Goal: Task Accomplishment & Management: Complete application form

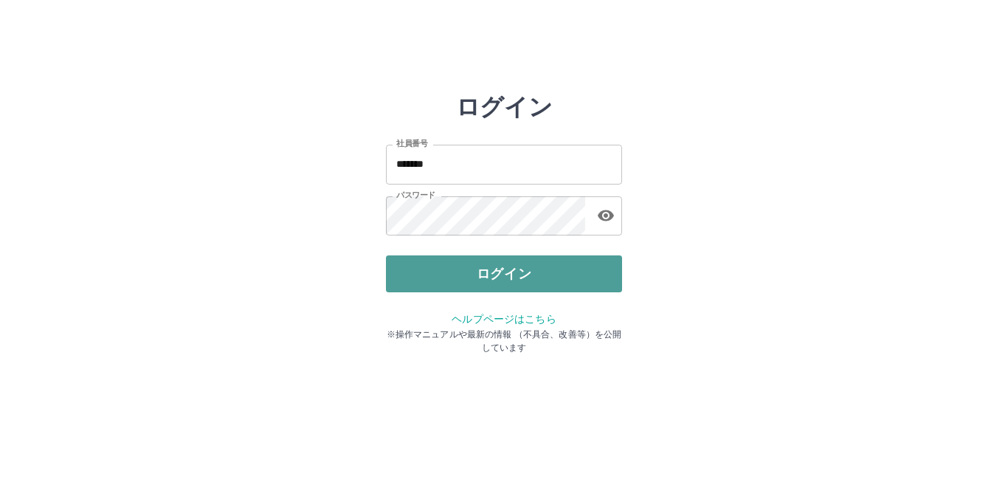
click at [530, 270] on button "ログイン" at bounding box center [504, 273] width 236 height 37
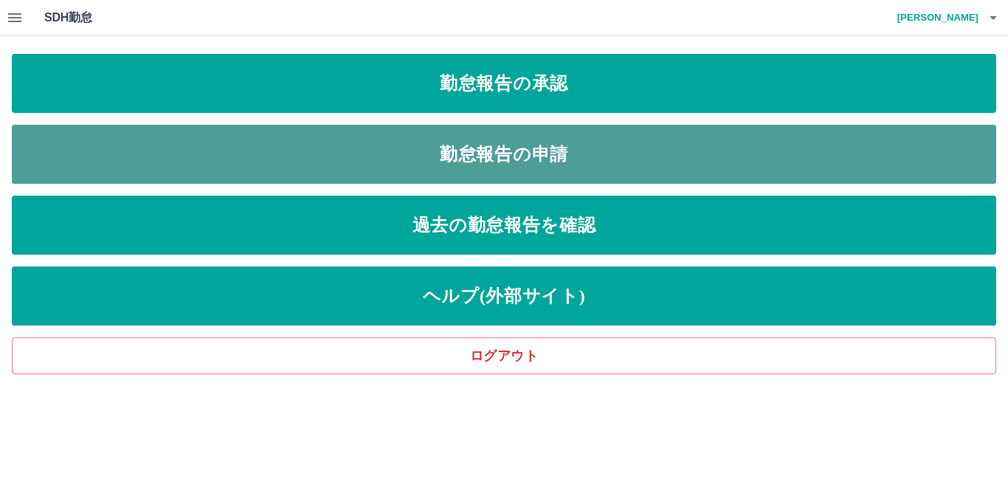
drag, startPoint x: 574, startPoint y: 163, endPoint x: 575, endPoint y: 178, distance: 14.8
click at [575, 178] on link "勤怠報告の申請" at bounding box center [504, 154] width 985 height 59
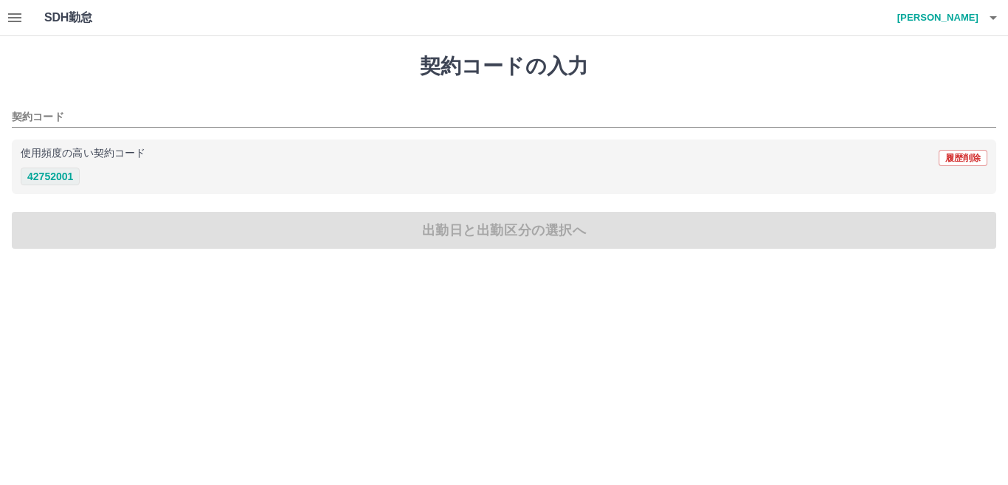
click at [60, 182] on button "42752001" at bounding box center [50, 177] width 59 height 18
type input "********"
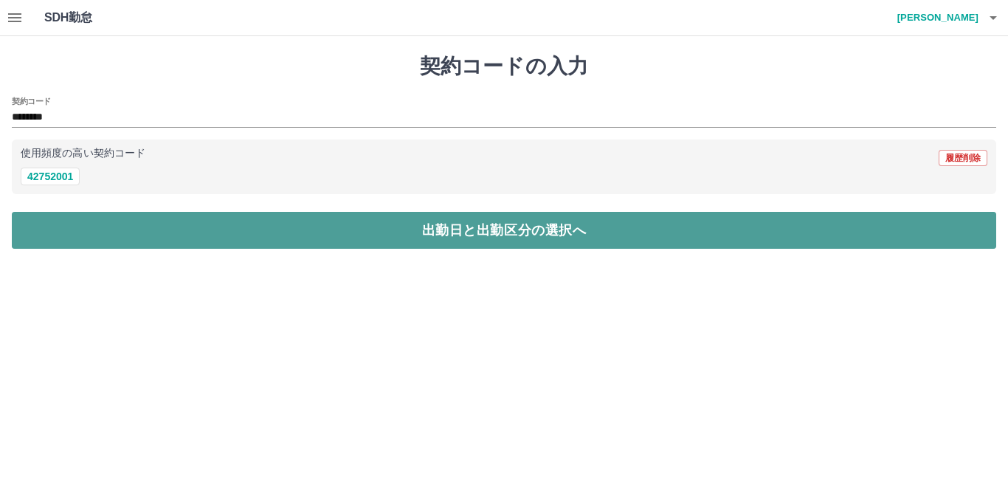
click at [131, 234] on button "出勤日と出勤区分の選択へ" at bounding box center [504, 230] width 985 height 37
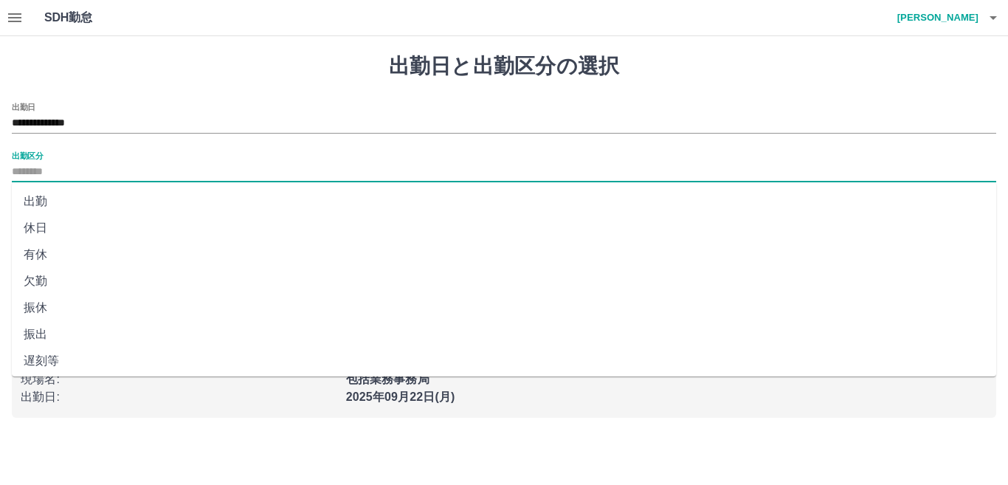
click at [131, 176] on input "出勤区分" at bounding box center [504, 172] width 985 height 18
click at [41, 202] on li "出勤" at bounding box center [504, 201] width 985 height 27
type input "**"
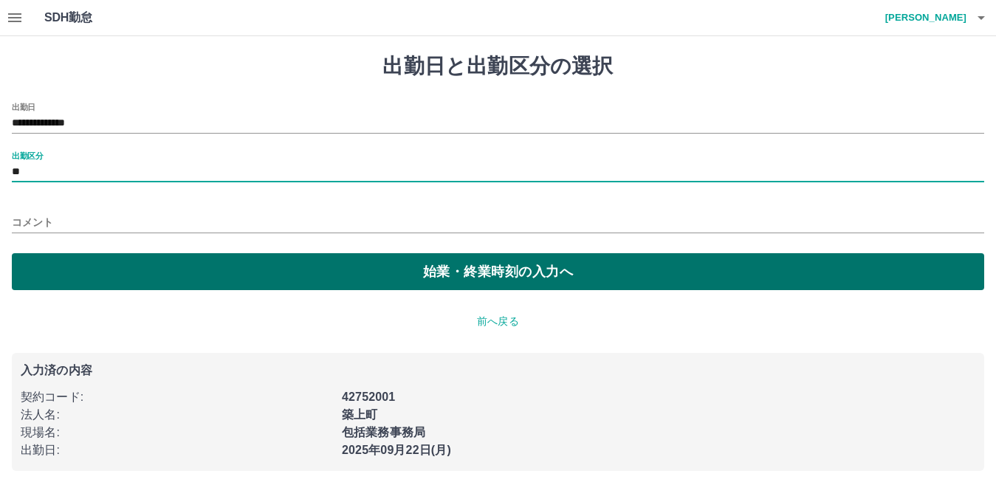
click at [72, 264] on button "始業・終業時刻の入力へ" at bounding box center [498, 271] width 972 height 37
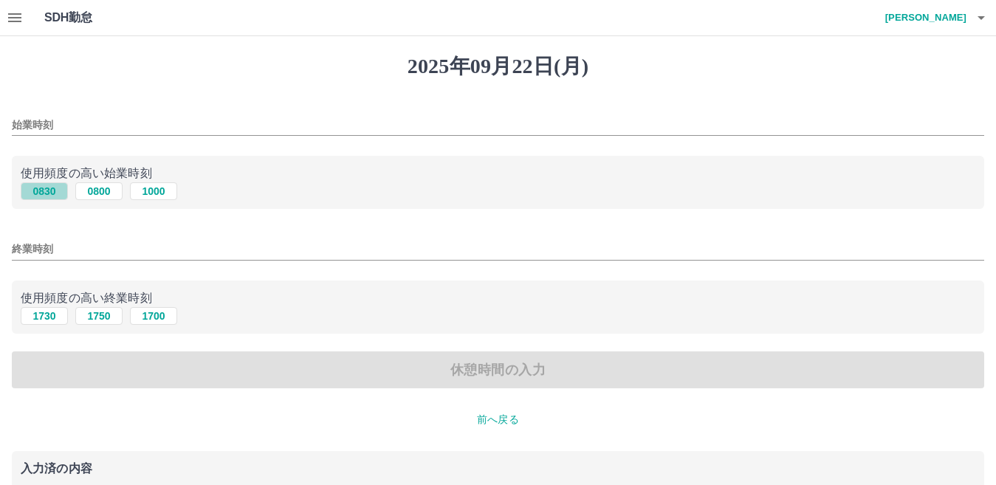
click at [48, 190] on button "0830" at bounding box center [44, 191] width 47 height 18
type input "****"
click at [37, 317] on button "1730" at bounding box center [44, 316] width 47 height 18
type input "****"
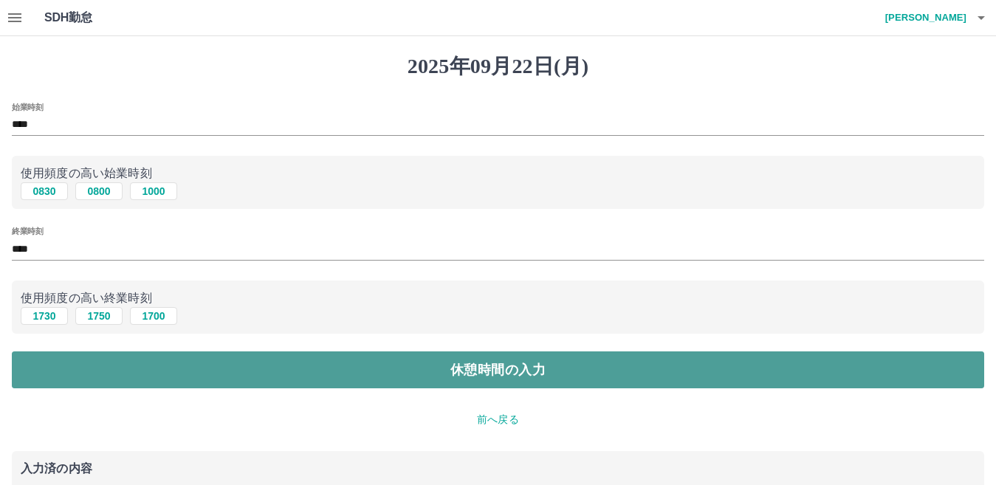
click at [55, 372] on button "休憩時間の入力" at bounding box center [498, 369] width 972 height 37
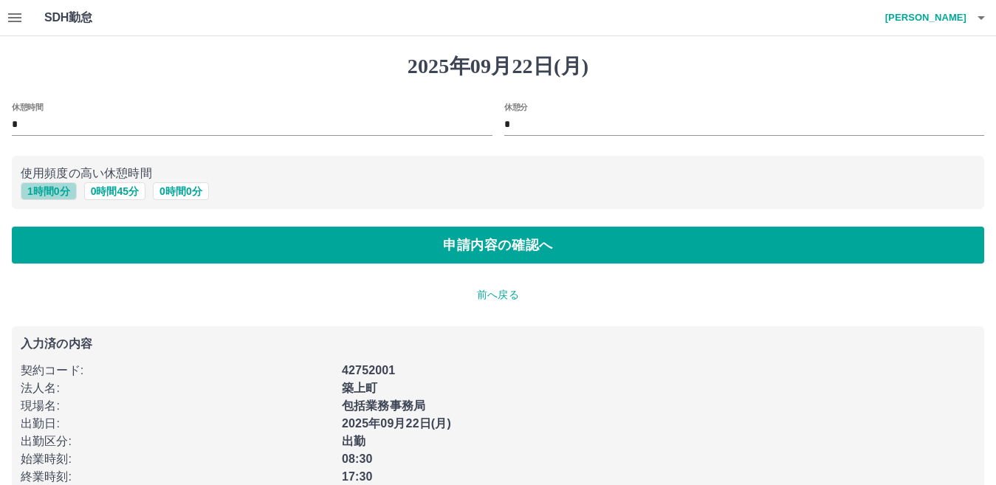
click at [63, 190] on button "1 時間 0 分" at bounding box center [49, 191] width 56 height 18
type input "*"
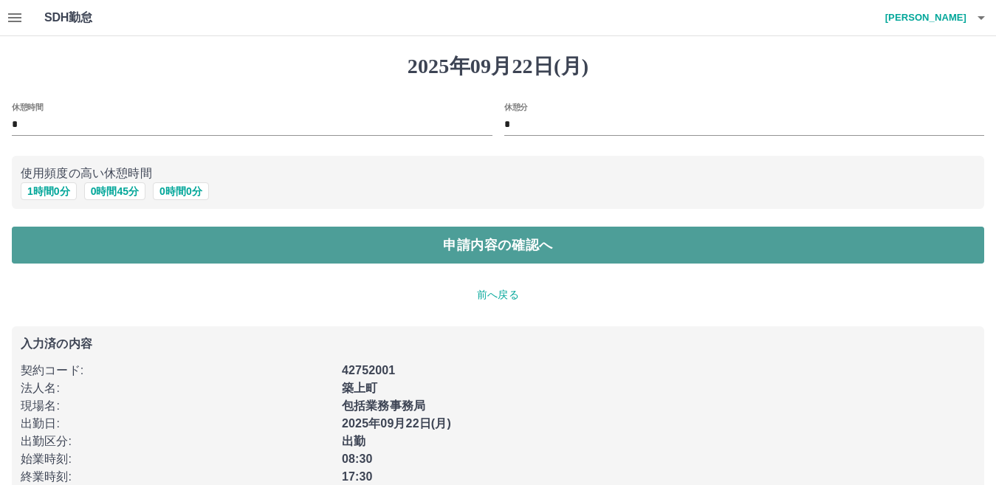
click at [80, 248] on button "申請内容の確認へ" at bounding box center [498, 245] width 972 height 37
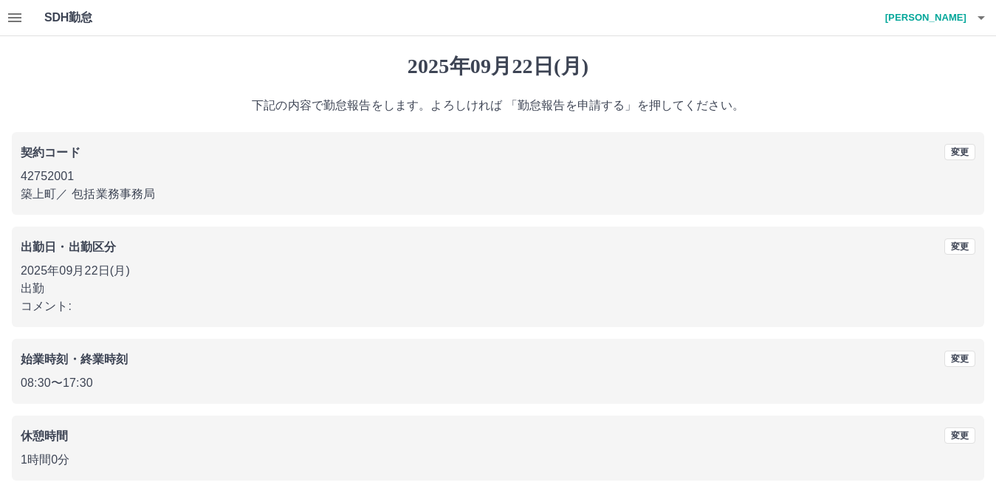
scroll to position [68, 0]
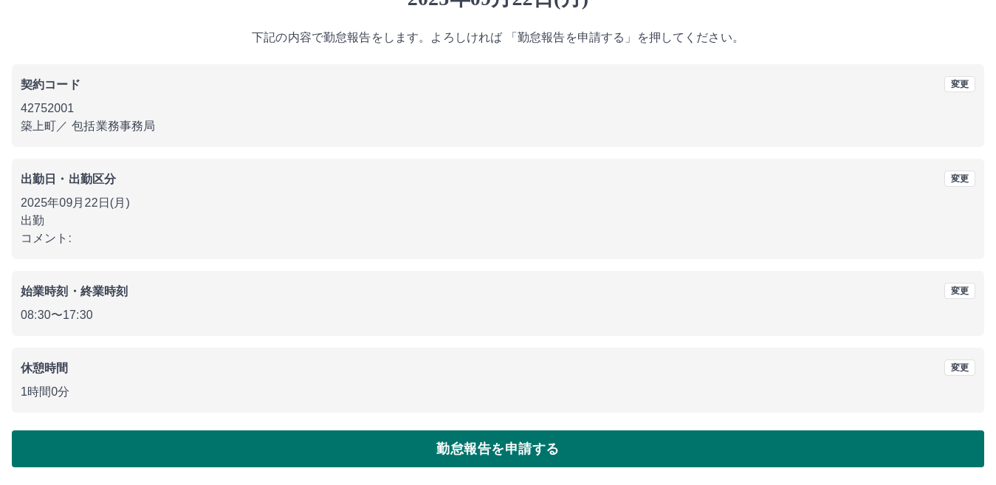
click at [395, 453] on button "勤怠報告を申請する" at bounding box center [498, 448] width 972 height 37
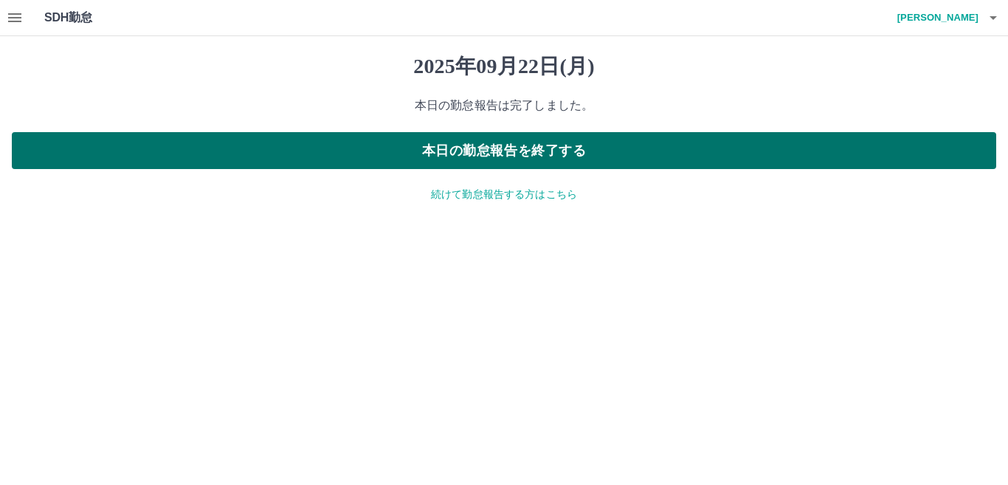
click at [537, 151] on button "本日の勤怠報告を終了する" at bounding box center [504, 150] width 985 height 37
